Goal: Task Accomplishment & Management: Use online tool/utility

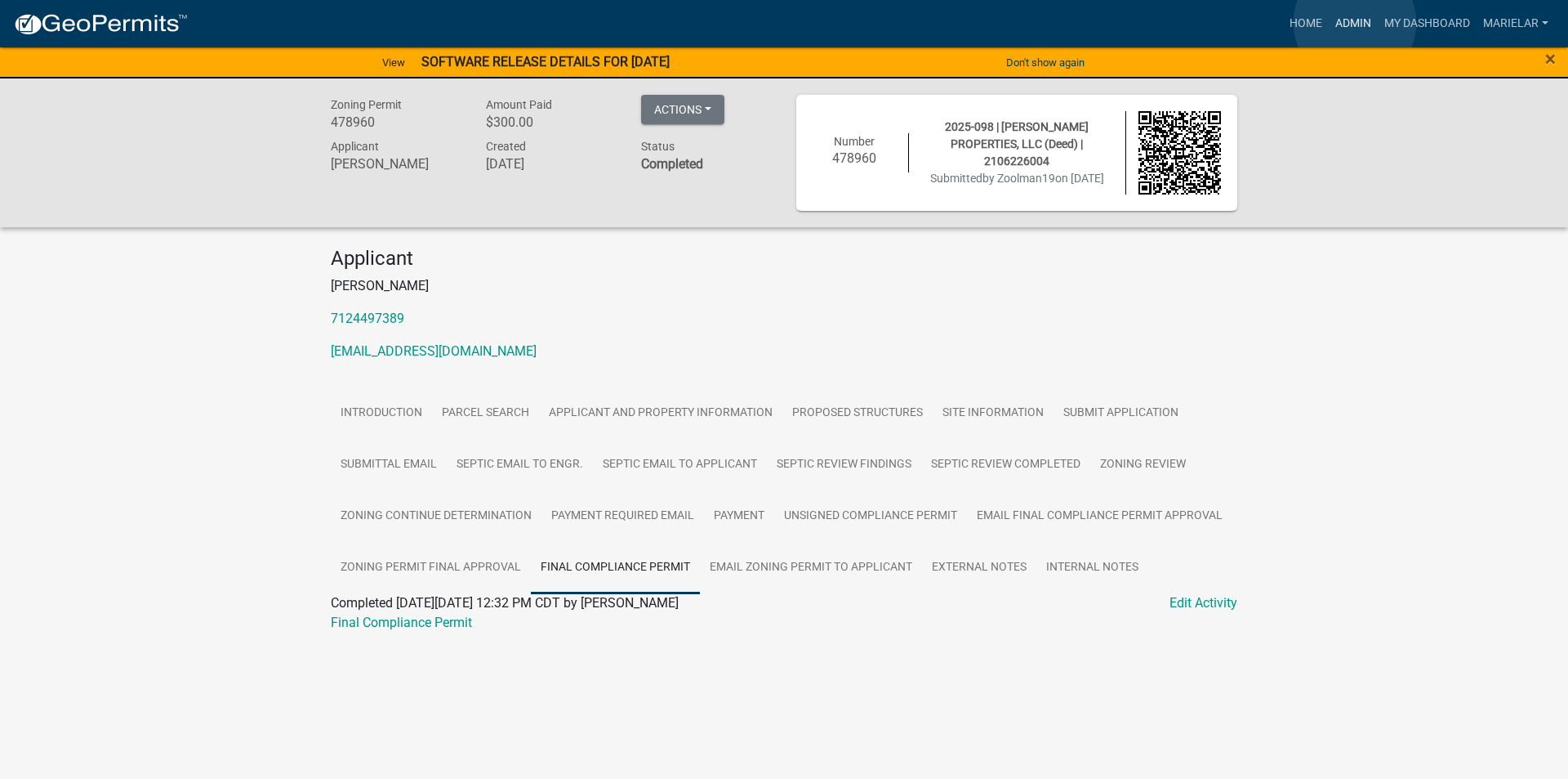
click at [1355, 23] on link "Admin" at bounding box center [1353, 24] width 49 height 31
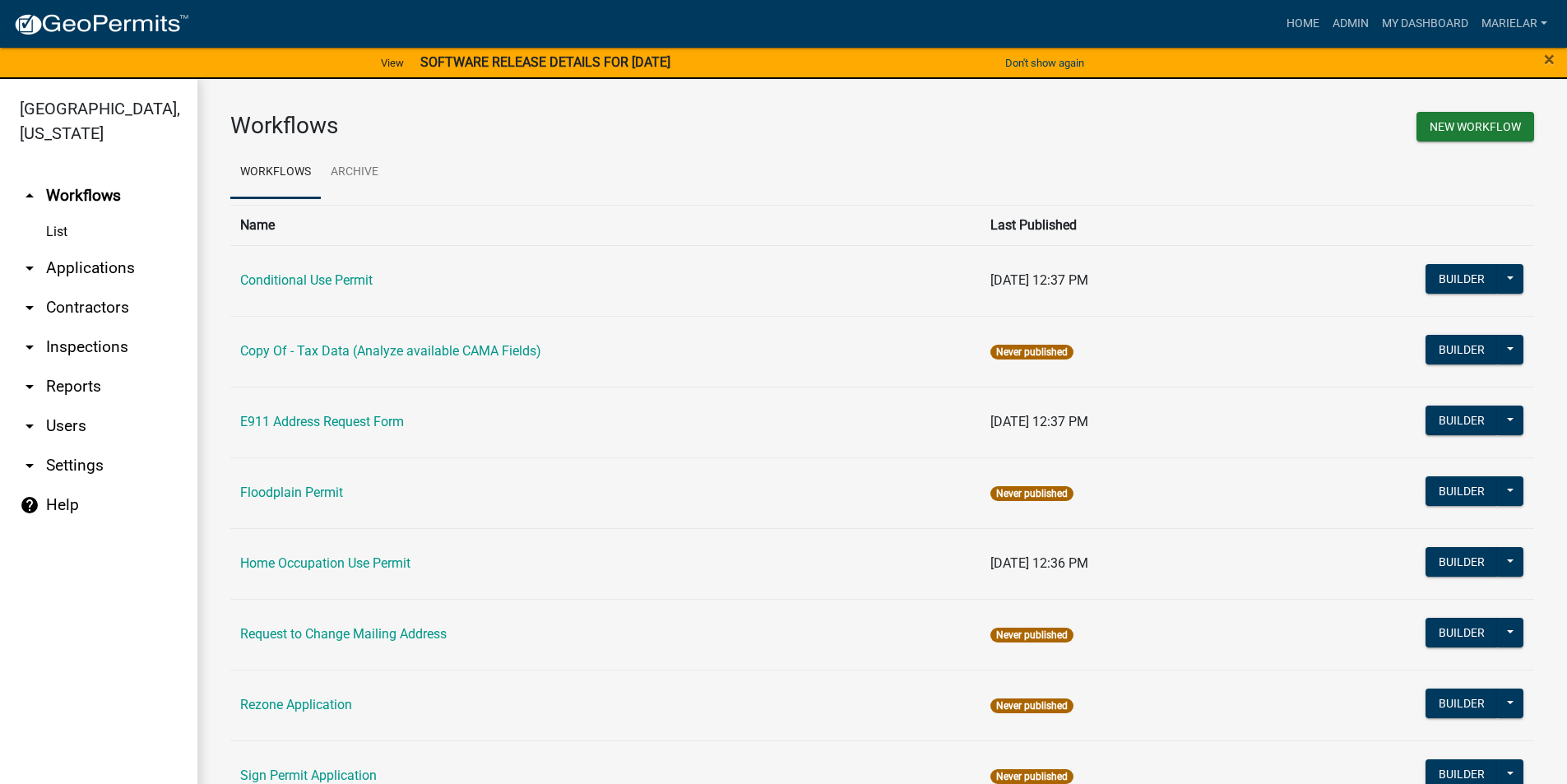
click at [28, 259] on icon "arrow_drop_down" at bounding box center [30, 269] width 20 height 20
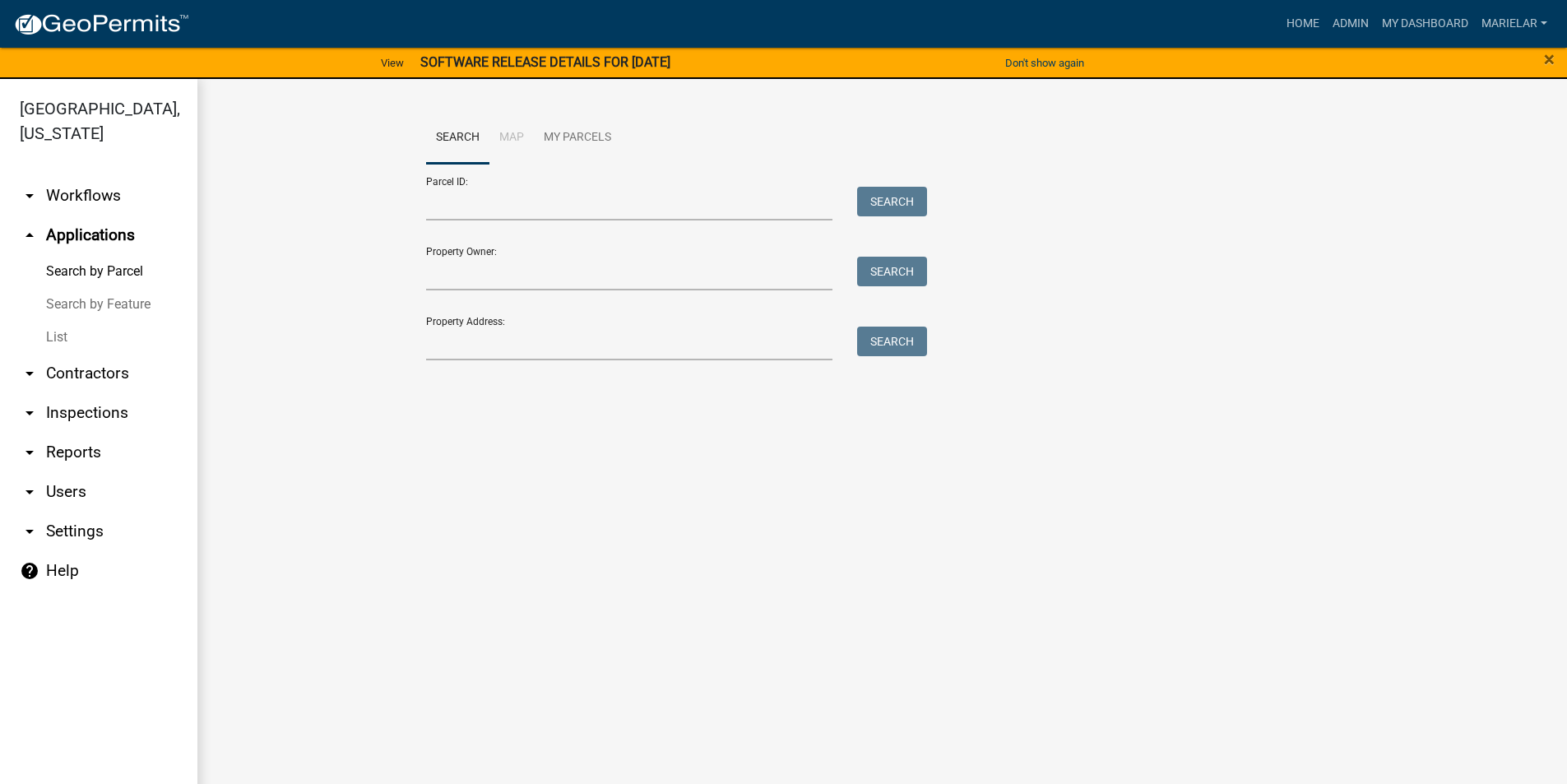
click at [52, 321] on link "List" at bounding box center [99, 337] width 197 height 33
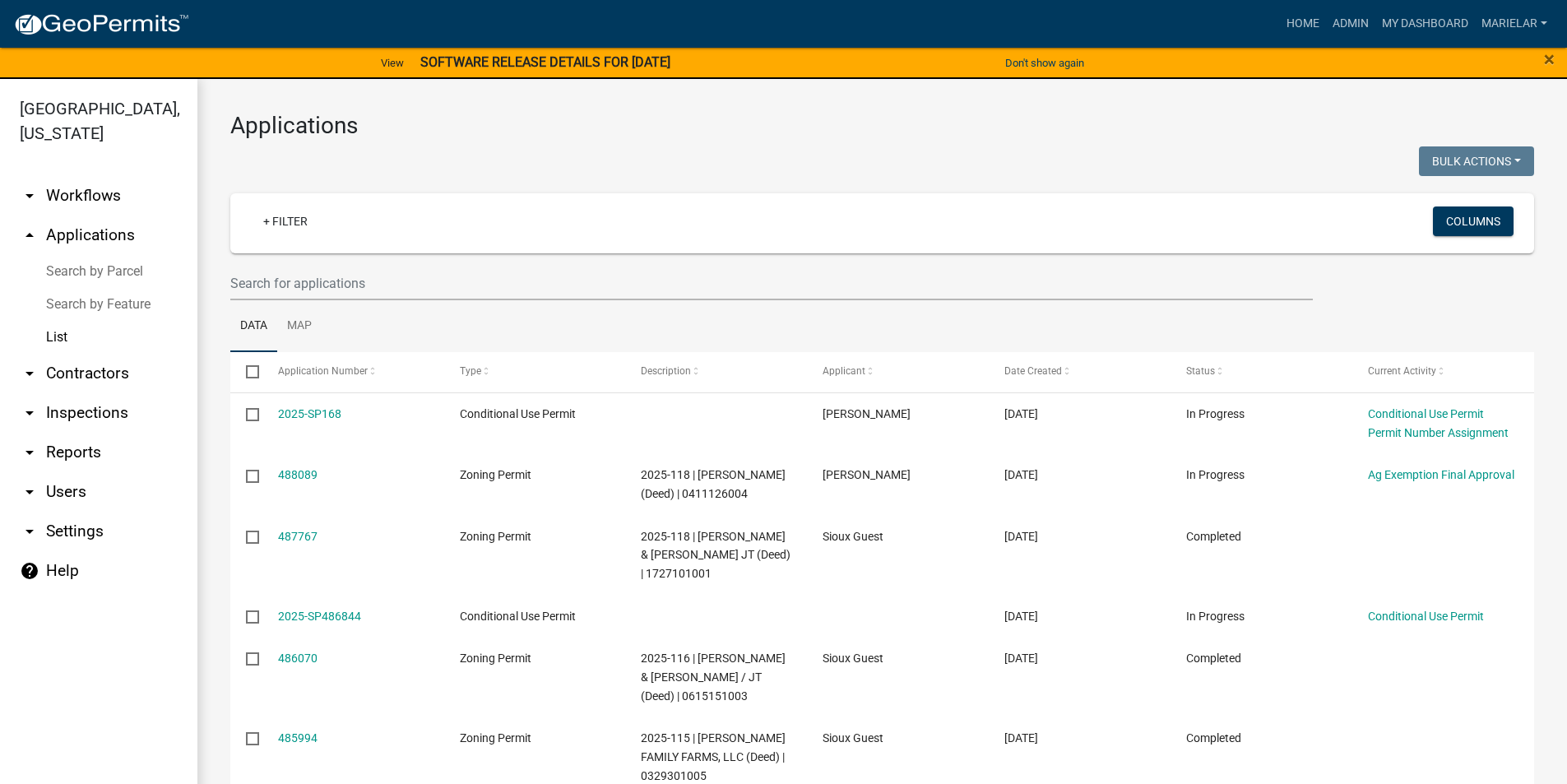
click at [785, 143] on div "Applications Bulk Actions Void Expire Lock Withdraw + Filter Columns Data Map S…" at bounding box center [882, 662] width 1370 height 1169
click at [405, 281] on input "text" at bounding box center [772, 283] width 1082 height 34
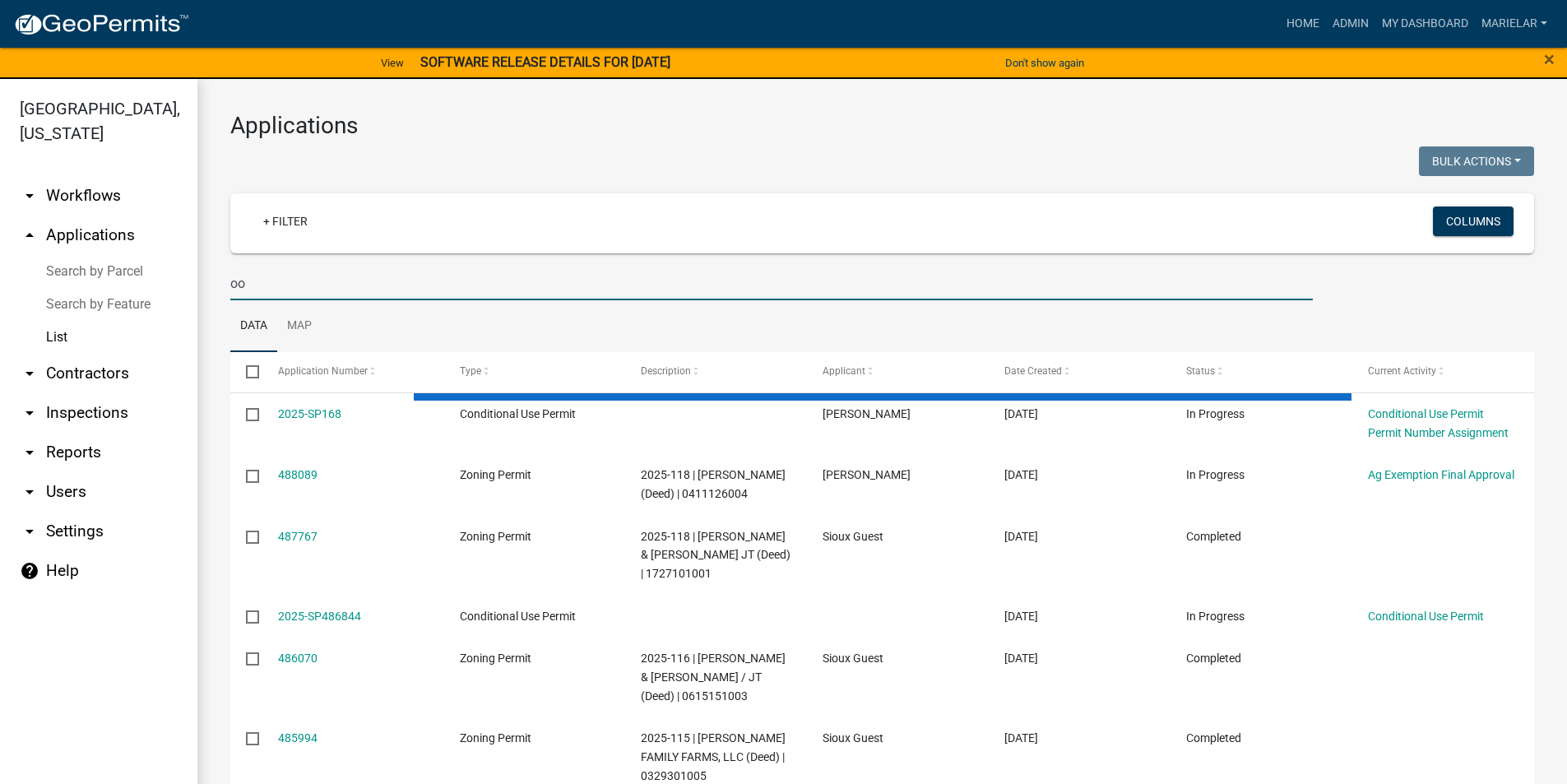
type input "o"
